Goal: Find specific page/section: Find specific page/section

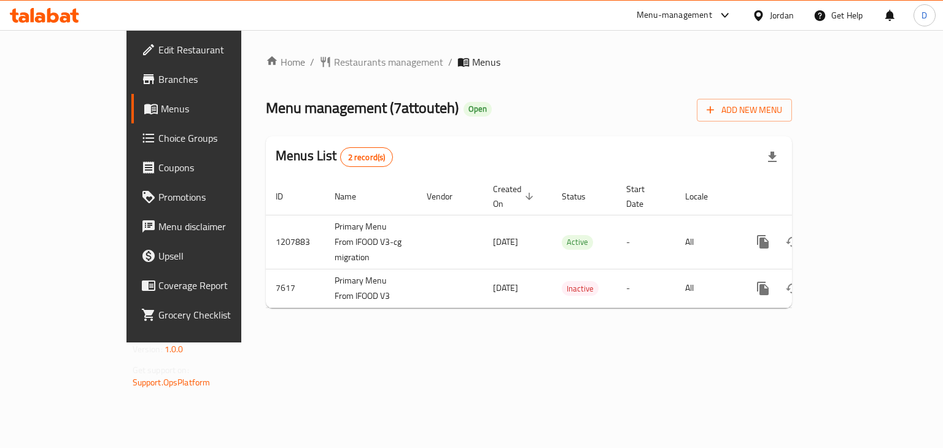
click at [760, 22] on div "Jordan" at bounding box center [772, 15] width 61 height 29
click at [784, 13] on div "Jordan" at bounding box center [782, 16] width 24 height 14
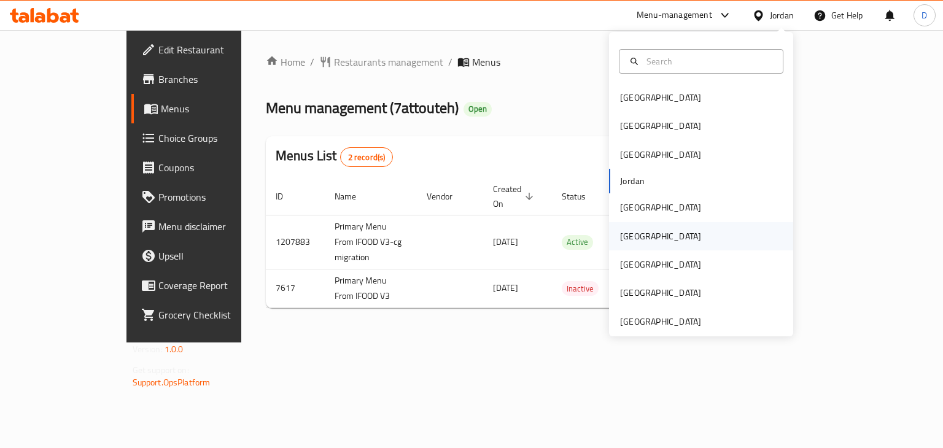
click at [660, 236] on div "[GEOGRAPHIC_DATA]" at bounding box center [701, 236] width 184 height 28
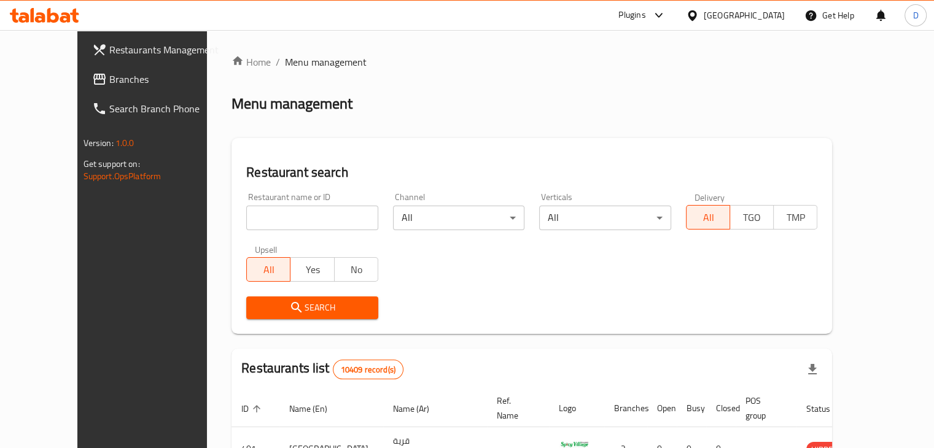
click at [109, 80] on span "Branches" at bounding box center [166, 79] width 114 height 15
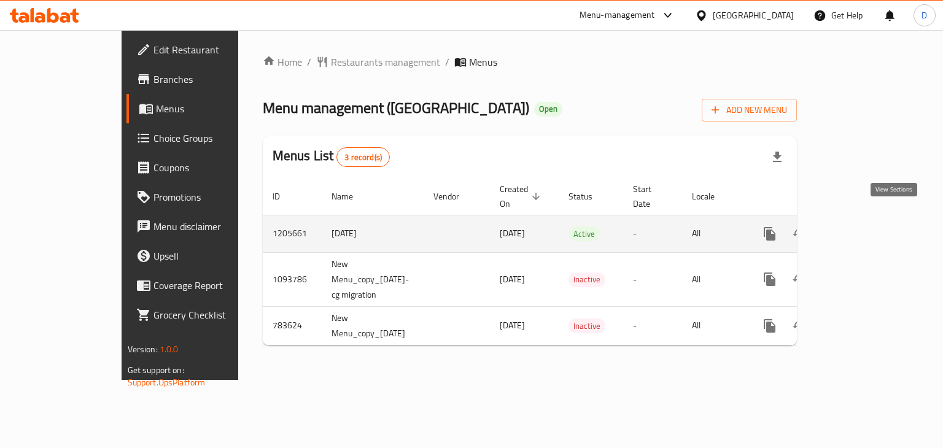
click at [866, 227] on icon "enhanced table" at bounding box center [858, 234] width 15 height 15
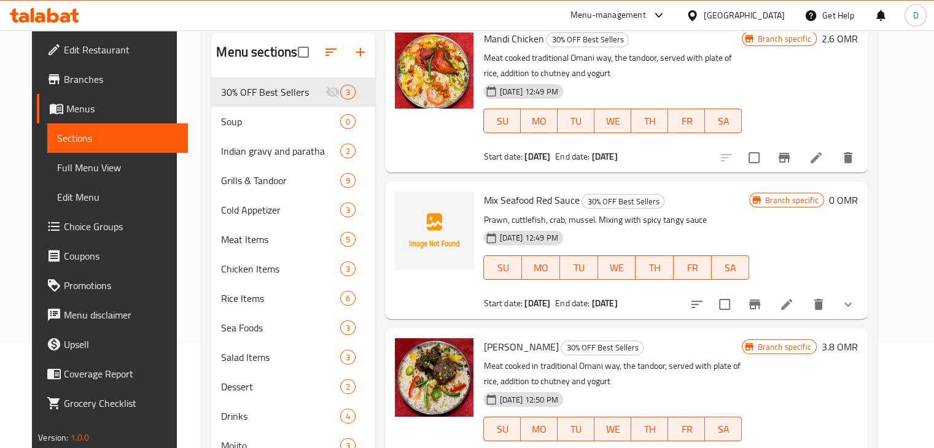
scroll to position [123, 0]
